Goal: Transaction & Acquisition: Purchase product/service

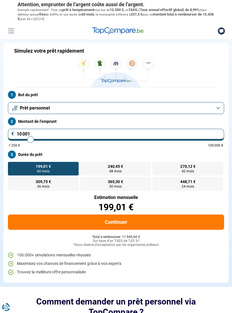
click at [218, 105] on button "Prêt personnel" at bounding box center [116, 108] width 216 height 12
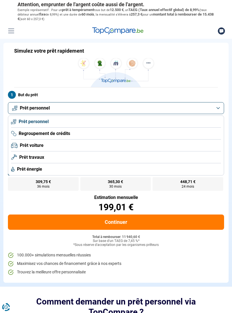
click at [31, 158] on span "Prêt travaux" at bounding box center [31, 157] width 25 height 6
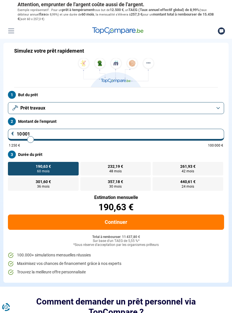
click at [197, 131] on input "10 001" at bounding box center [116, 135] width 216 height 12
type input "1 000"
type input "1250"
type input "100"
type input "1250"
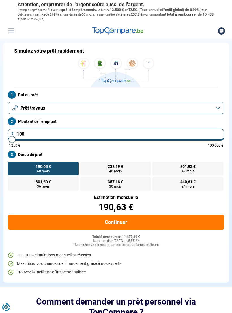
type input "10"
type input "1250"
type input "1"
type input "1250"
type input "0"
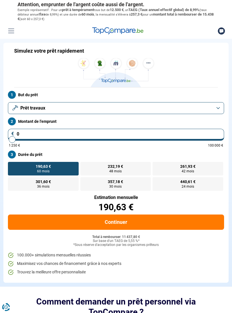
type input "1250"
type input "1 250"
type input "1250"
radio input "true"
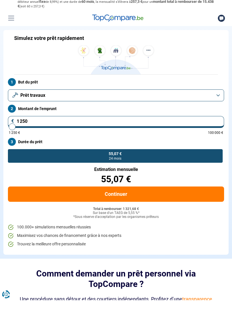
type input "12 501"
type input "12500"
type input "125 015"
type input "100000"
type input "12 501"
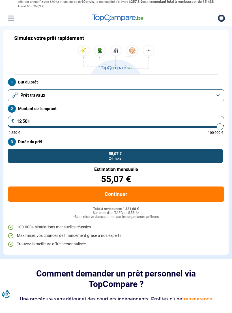
type input "12500"
type input "1 250"
type input "1250"
type input "125"
type input "1250"
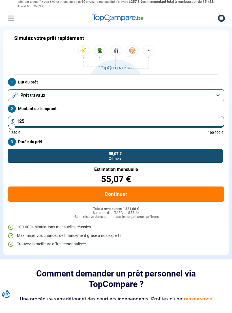
type input "12"
type input "1250"
type input "1"
type input "1250"
type input "0"
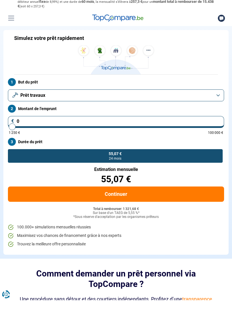
type input "1250"
type input "2"
type input "1250"
type input "20"
type input "1250"
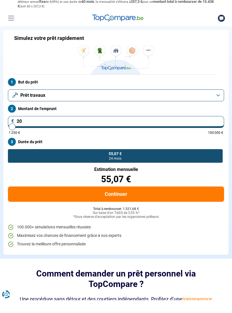
type input "200"
type input "1250"
type input "2 000"
type input "2000"
type input "20 000"
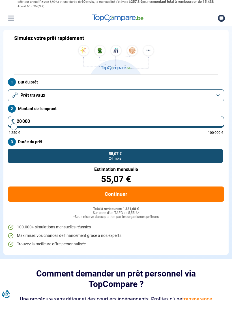
type input "20000"
radio input "false"
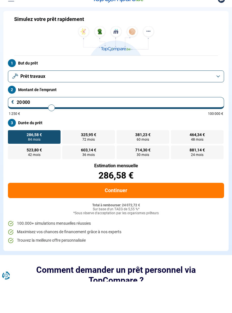
click at [150, 215] on button "Continuer" at bounding box center [116, 222] width 216 height 15
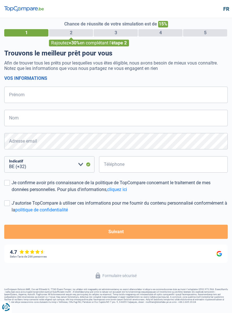
select select "32"
